Goal: Task Accomplishment & Management: Use online tool/utility

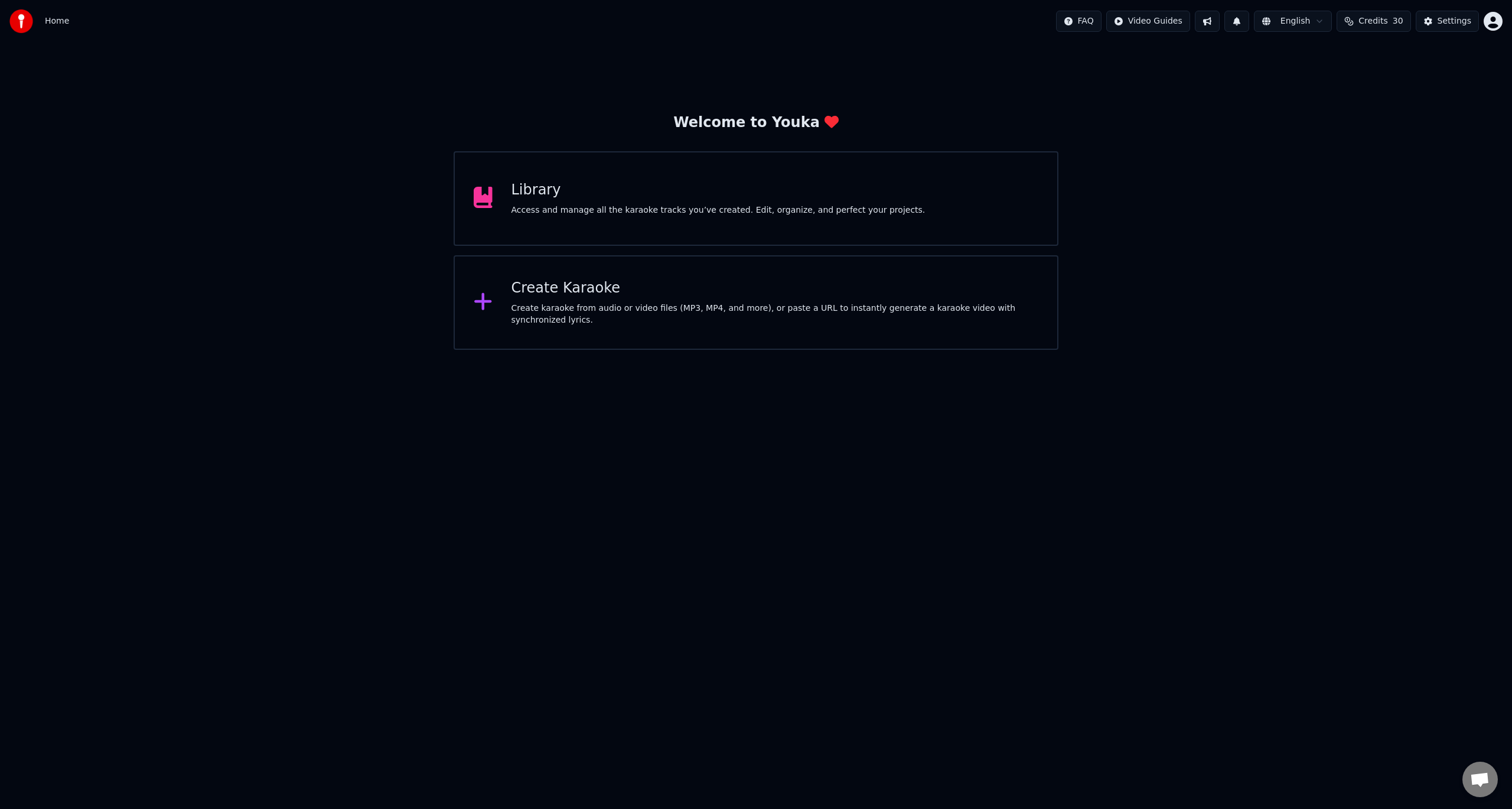
click at [553, 206] on div "Access and manage all the karaoke tracks you’ve created. Edit, organize, and pe…" at bounding box center [718, 210] width 414 height 12
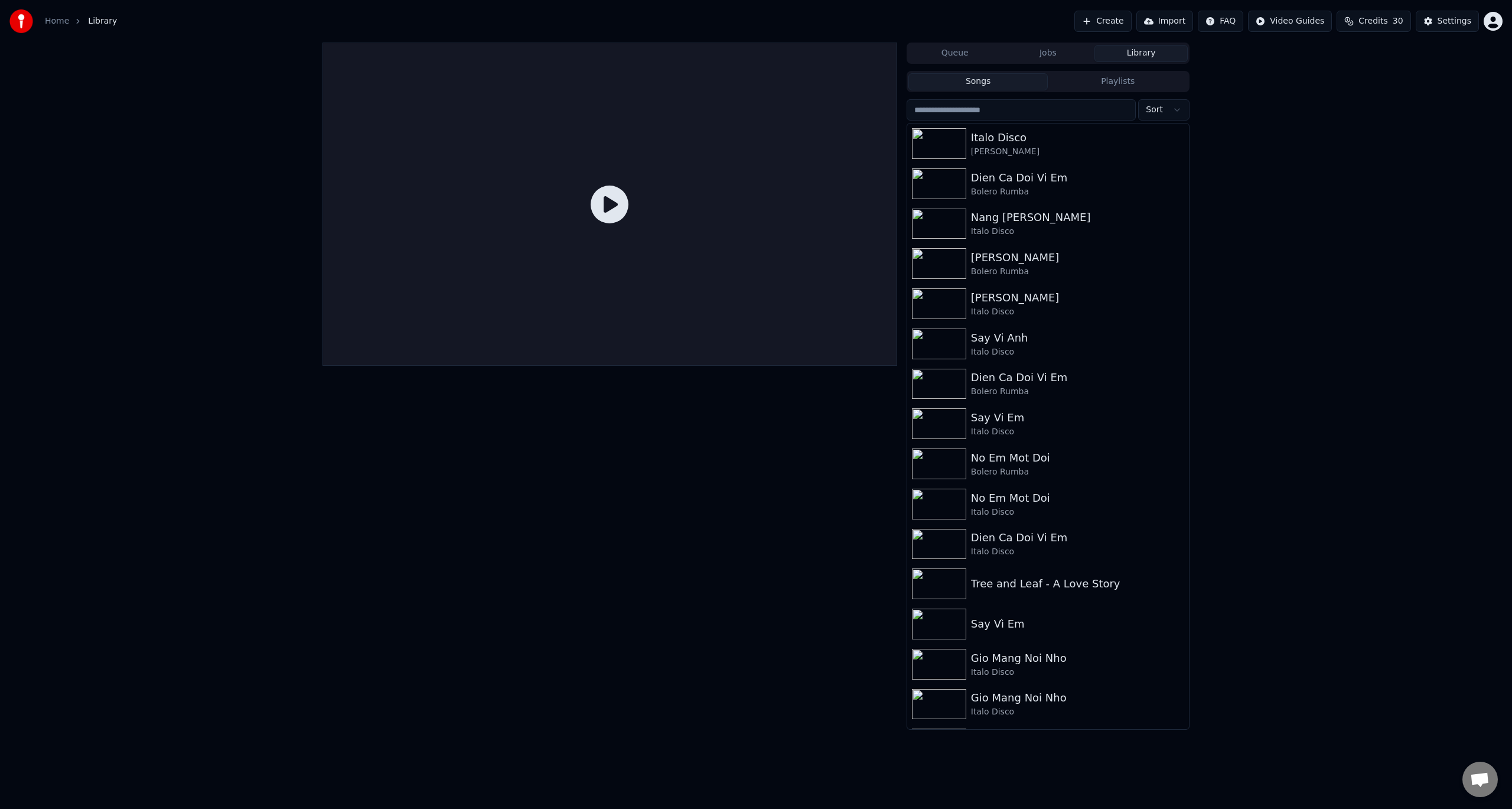
click at [65, 21] on link "Home" at bounding box center [56, 21] width 24 height 12
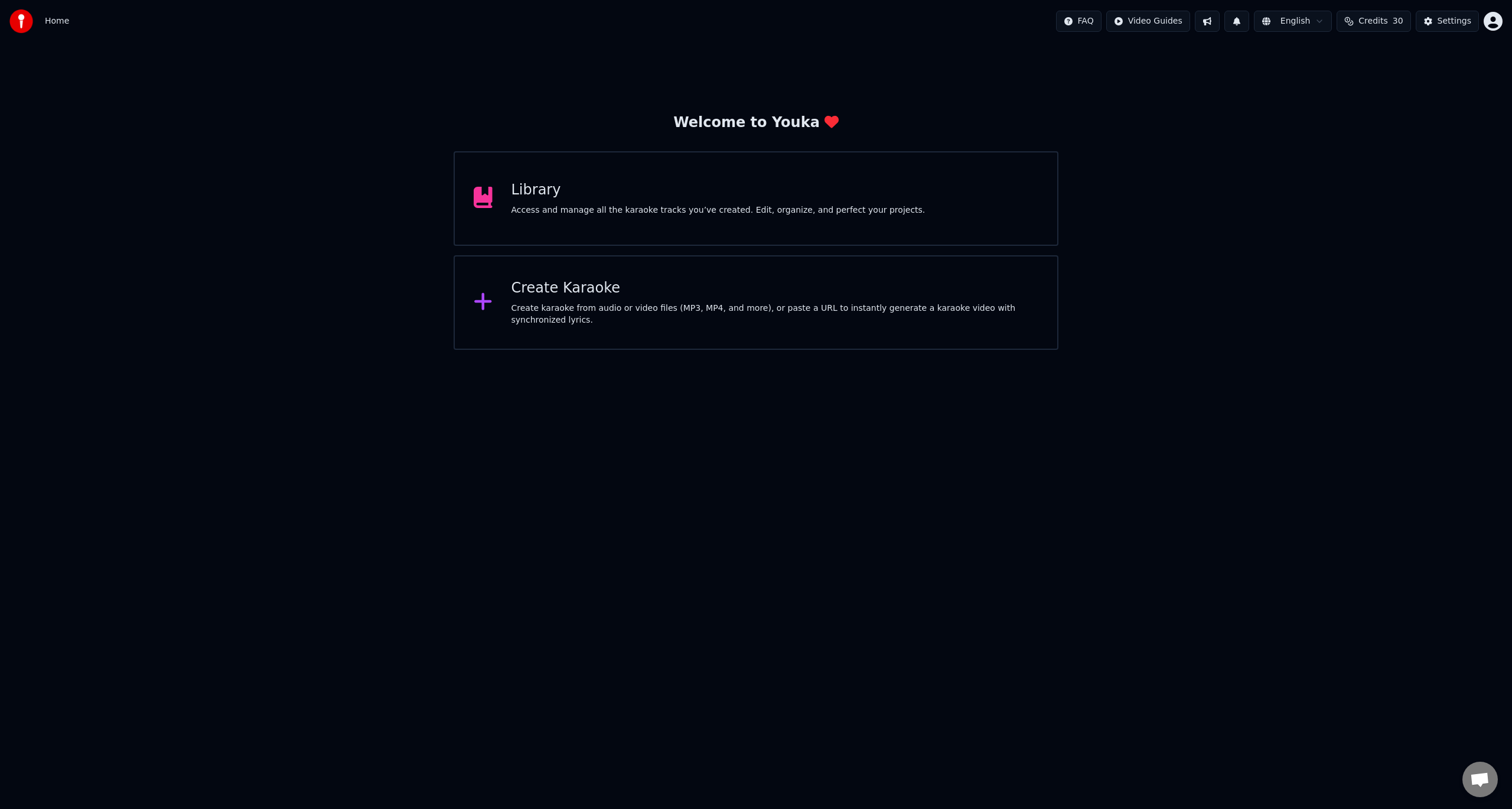
click at [593, 315] on div "Create karaoke from audio or video files (MP3, MP4, and more), or paste a URL t…" at bounding box center [775, 314] width 528 height 23
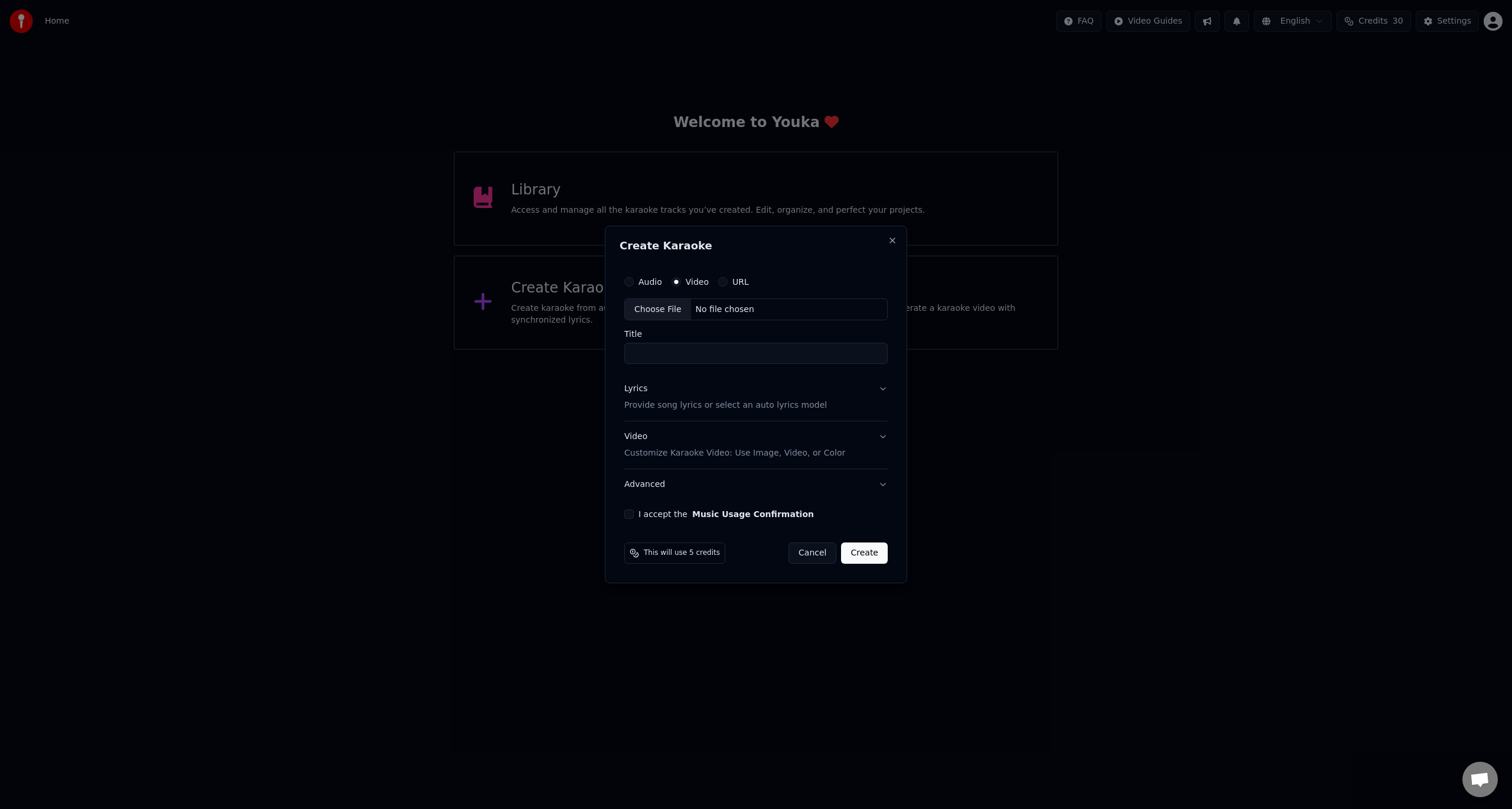
click at [667, 306] on div "Choose File" at bounding box center [658, 309] width 66 height 21
type input "**********"
click at [661, 403] on p "Provide song lyrics or select an auto lyrics model" at bounding box center [726, 406] width 202 height 12
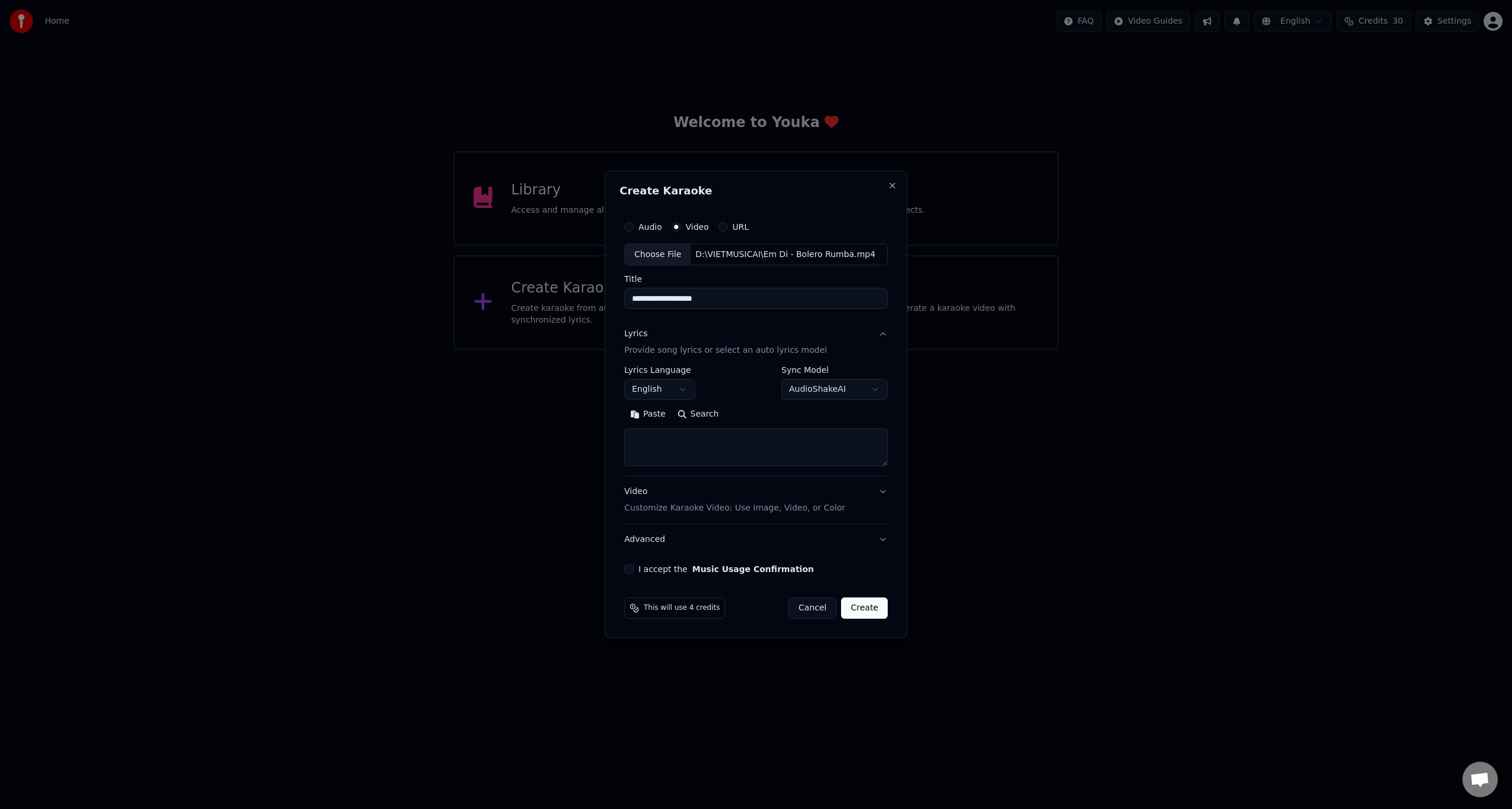
click at [674, 350] on body "Home FAQ Video Guides English Credits 30 Settings Welcome to Youka Library Acce…" at bounding box center [756, 175] width 1512 height 350
select select "**"
click at [661, 446] on textarea at bounding box center [756, 448] width 263 height 38
paste textarea "**********"
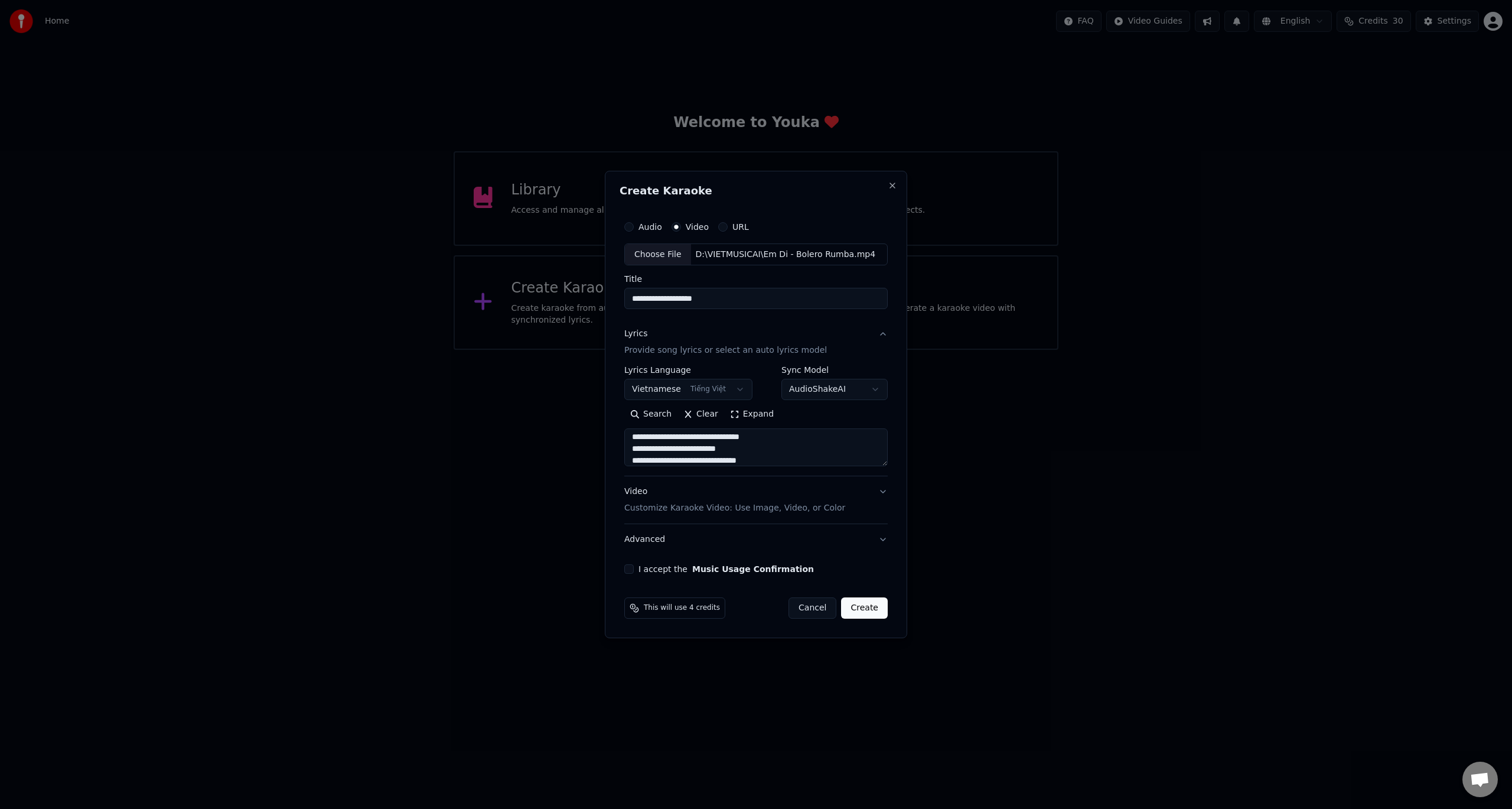
scroll to position [0, 0]
type textarea "**********"
click at [654, 569] on label "I accept the Music Usage Confirmation" at bounding box center [726, 569] width 176 height 8
click at [634, 569] on button "I accept the Music Usage Confirmation" at bounding box center [629, 569] width 10 height 10
drag, startPoint x: 869, startPoint y: 609, endPoint x: 864, endPoint y: 603, distance: 7.8
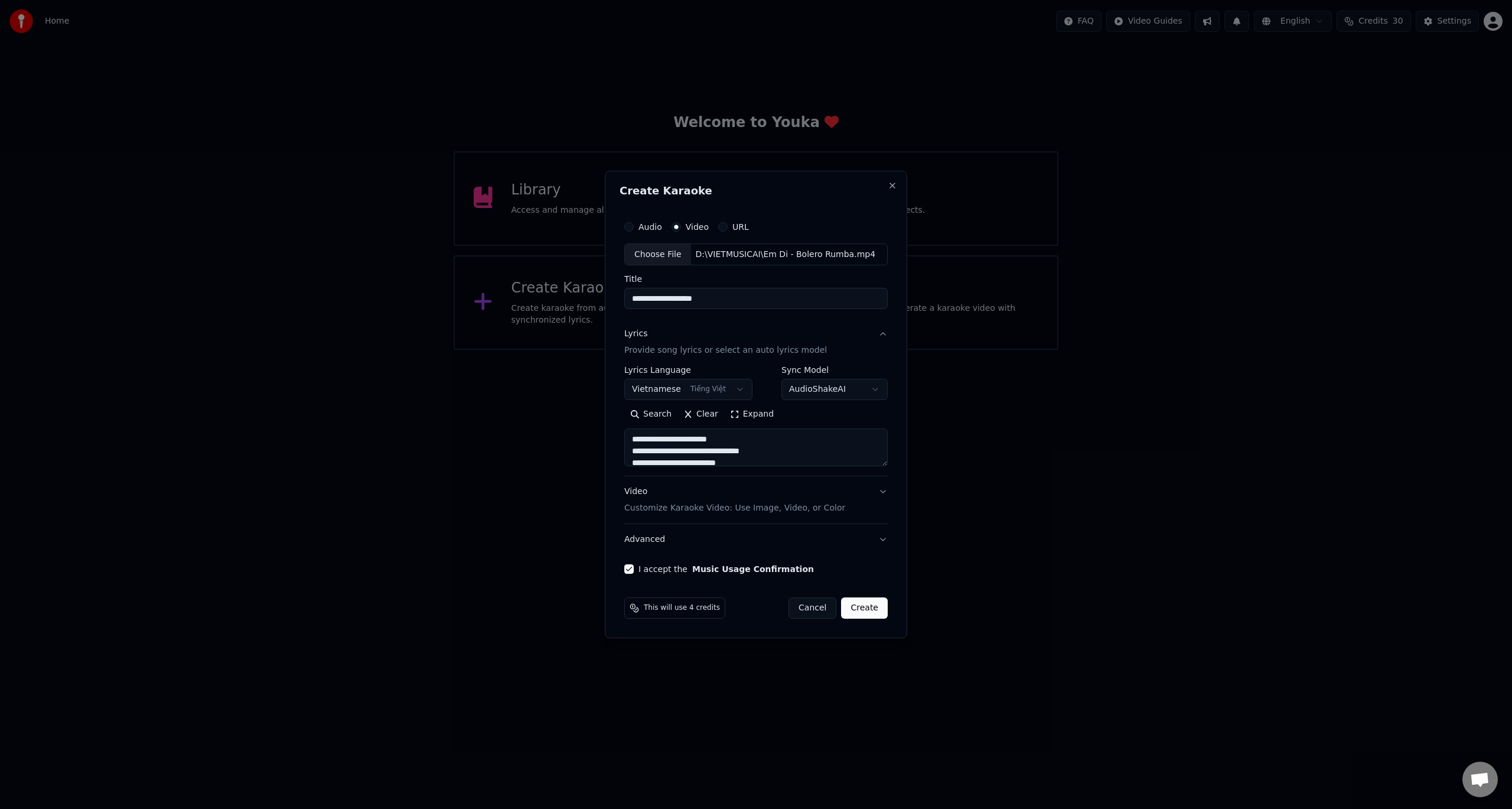
click at [864, 603] on button "Create" at bounding box center [864, 608] width 47 height 21
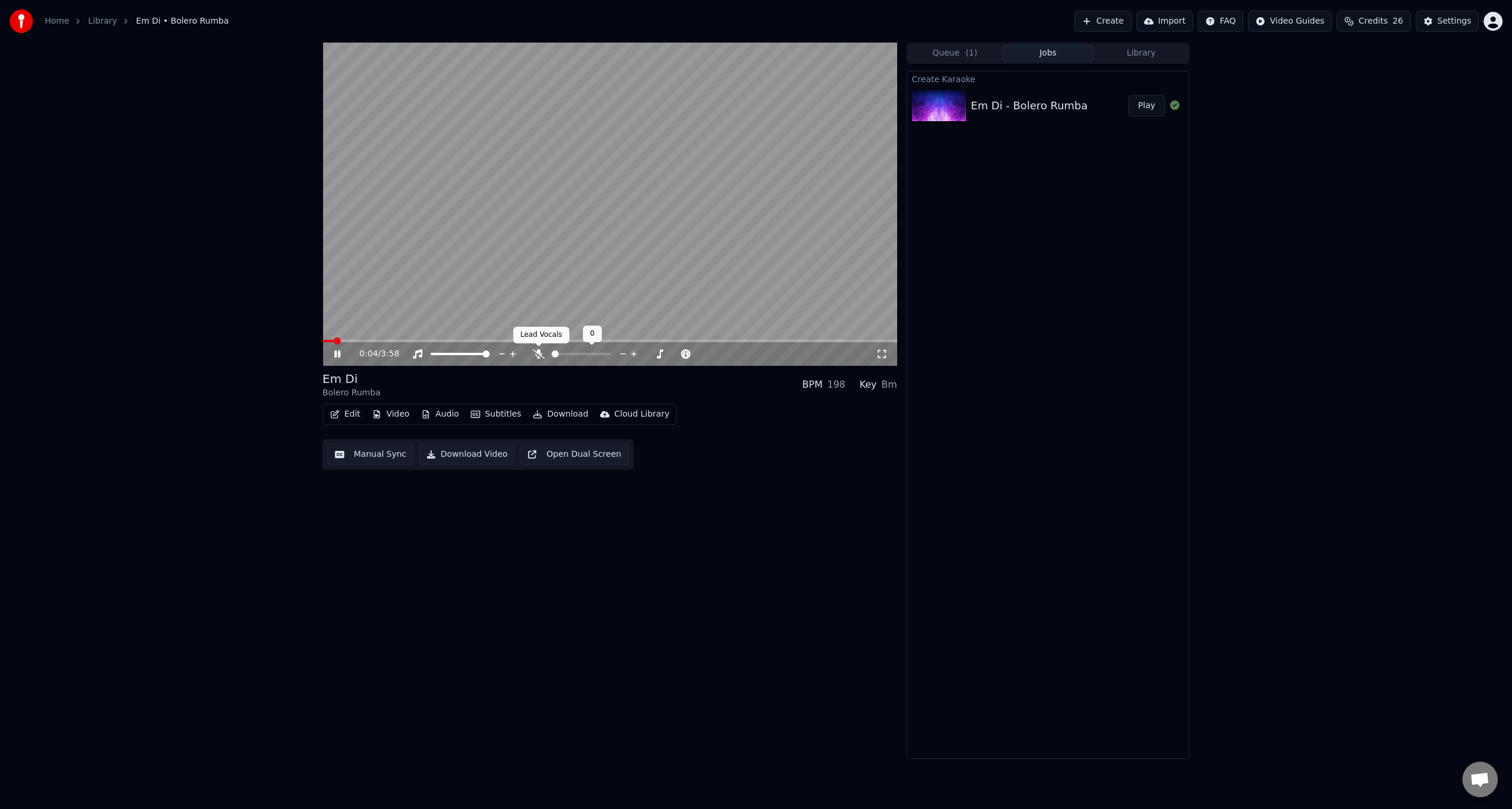
click at [541, 353] on icon at bounding box center [539, 354] width 12 height 10
click at [322, 342] on span at bounding box center [325, 341] width 7 height 7
click at [442, 415] on button "Audio" at bounding box center [440, 415] width 47 height 17
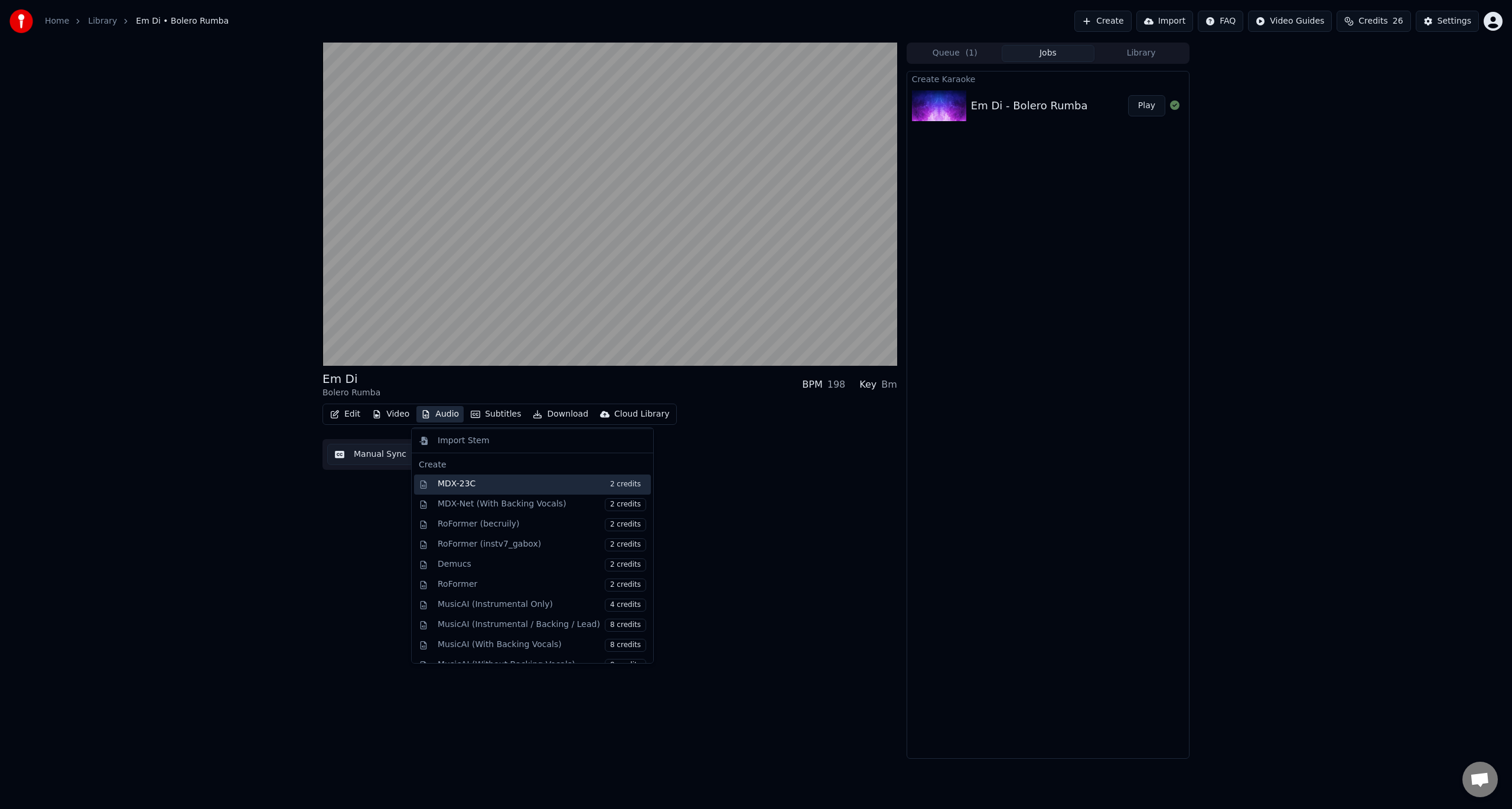
scroll to position [120, 0]
click at [724, 451] on div "Edit Video Audio Subtitles Download Cloud Library Manual Sync Download Video Op…" at bounding box center [609, 437] width 574 height 66
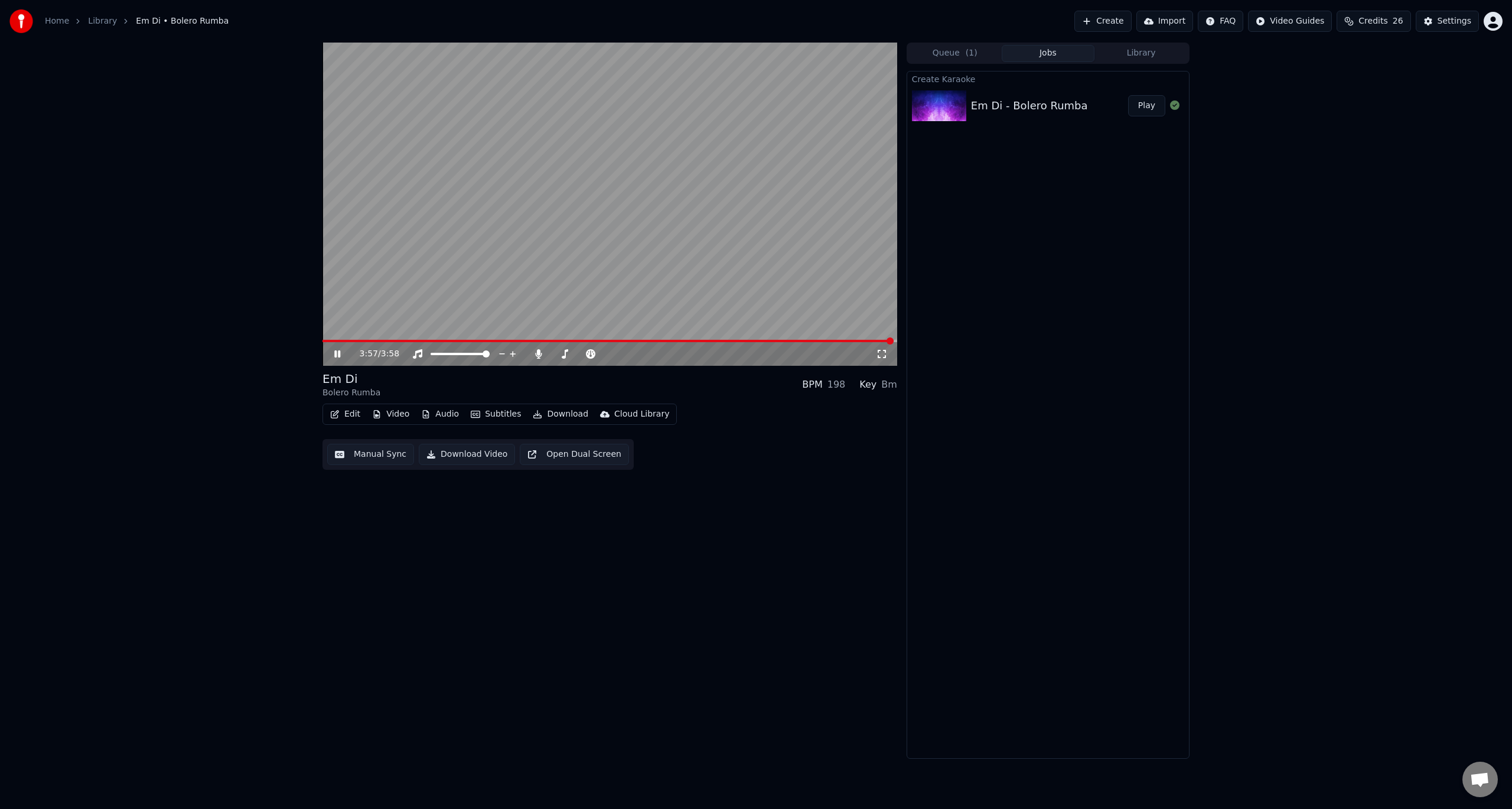
click at [337, 351] on icon at bounding box center [346, 354] width 28 height 10
click at [322, 337] on span at bounding box center [325, 341] width 7 height 7
click at [539, 352] on icon at bounding box center [538, 354] width 6 height 10
click at [335, 348] on div "0:00 / 3:58" at bounding box center [610, 354] width 565 height 12
click at [336, 354] on icon at bounding box center [337, 354] width 7 height 8
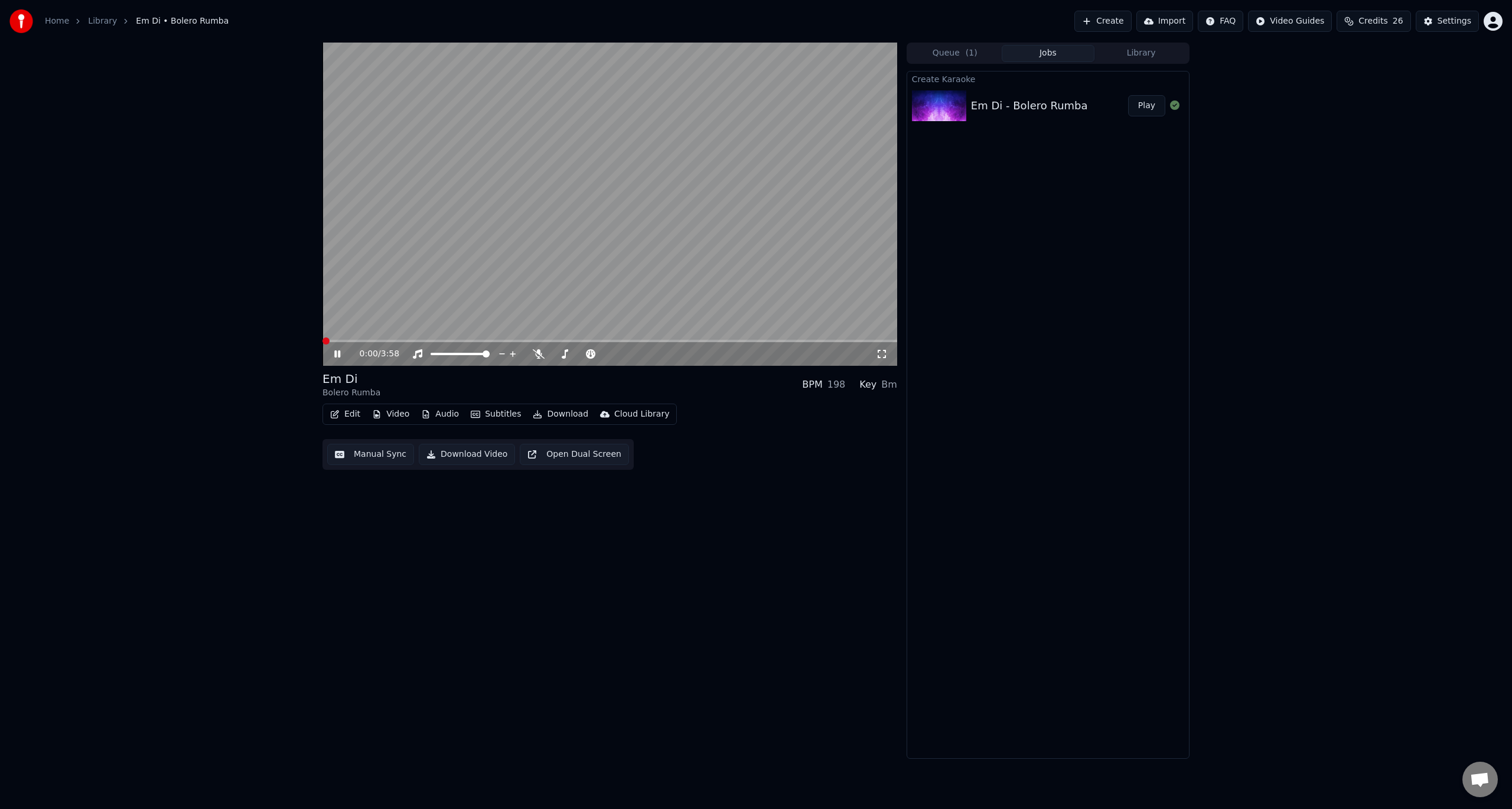
click at [322, 337] on span at bounding box center [325, 341] width 7 height 7
click at [335, 350] on icon at bounding box center [346, 354] width 28 height 10
click at [322, 337] on span at bounding box center [325, 341] width 7 height 7
click at [456, 449] on button "Download Video" at bounding box center [467, 454] width 96 height 21
click at [1155, 110] on button "Show" at bounding box center [1144, 106] width 43 height 21
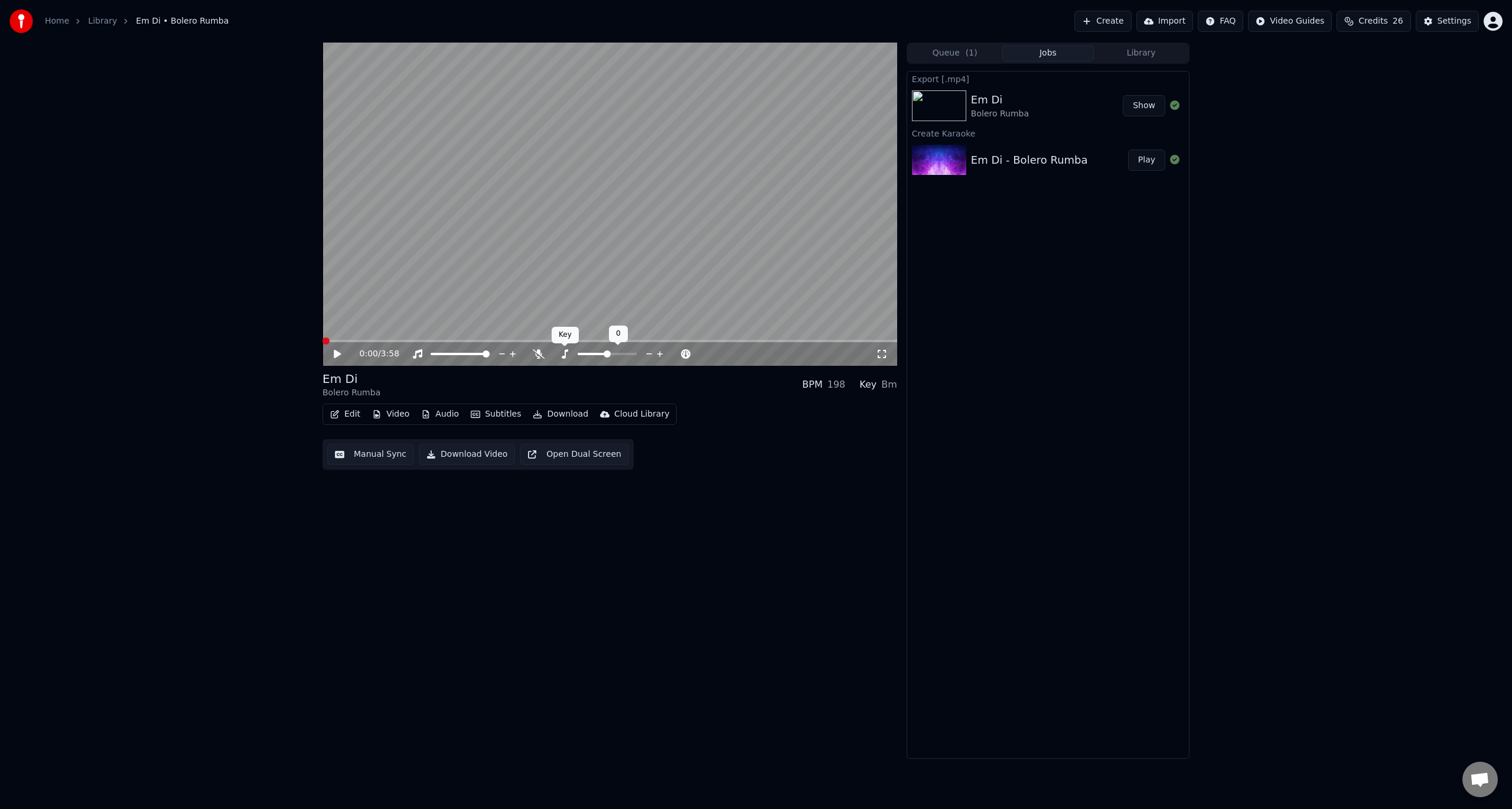
click at [567, 351] on icon at bounding box center [565, 354] width 6 height 10
click at [659, 352] on icon at bounding box center [659, 354] width 11 height 12
drag, startPoint x: 459, startPoint y: 456, endPoint x: 364, endPoint y: 383, distance: 119.8
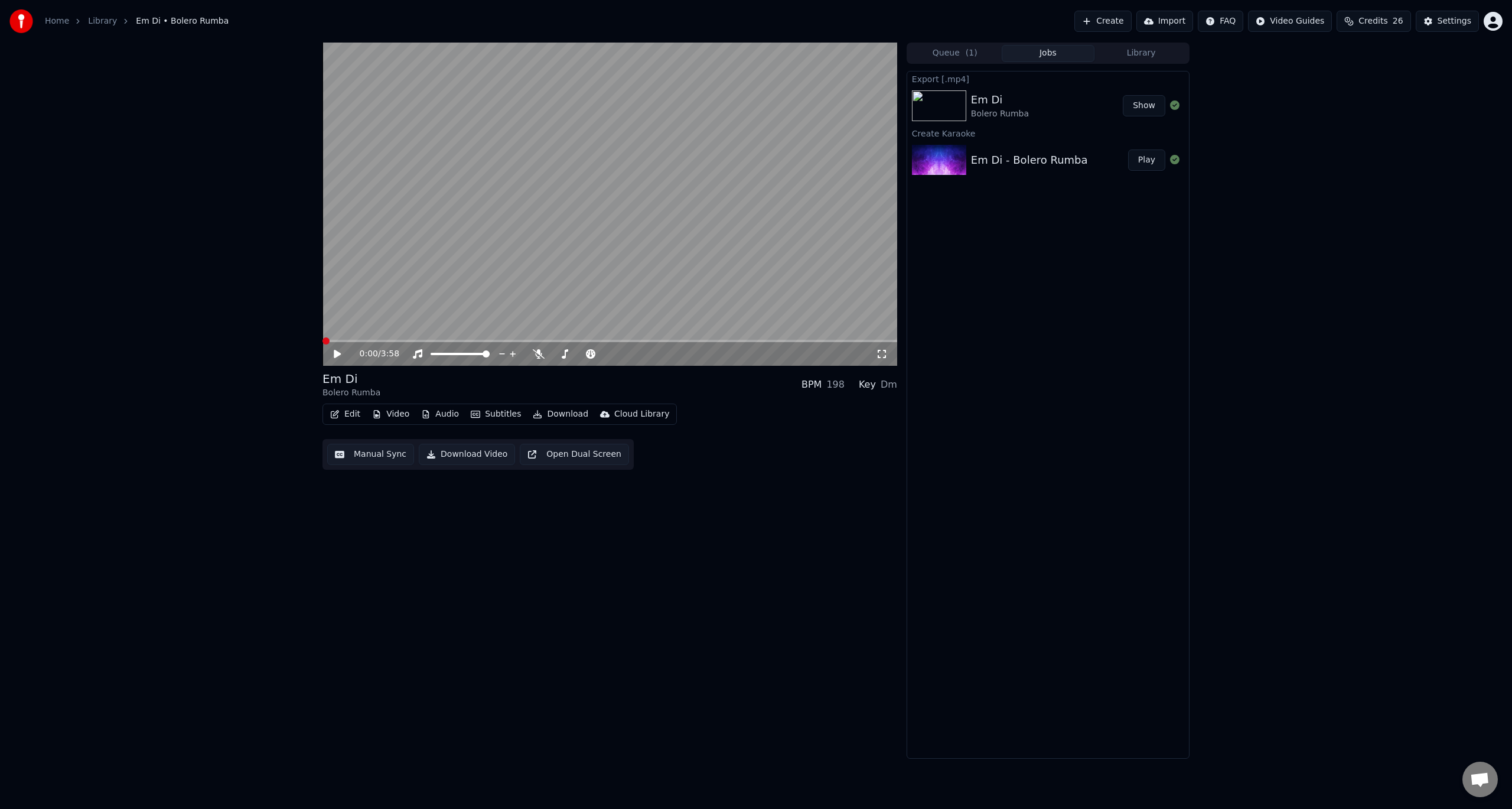
click at [366, 389] on div "Em Di Bolero Rumba BPM 198 Key Dm Edit Video Audio Subtitles Download Cloud Lib…" at bounding box center [609, 420] width 574 height 99
click at [333, 346] on div "0:00 / 3:58" at bounding box center [609, 354] width 574 height 23
click at [335, 351] on icon at bounding box center [337, 354] width 7 height 8
click at [475, 452] on button "Download Video" at bounding box center [467, 454] width 96 height 21
click at [342, 352] on icon at bounding box center [346, 354] width 28 height 10
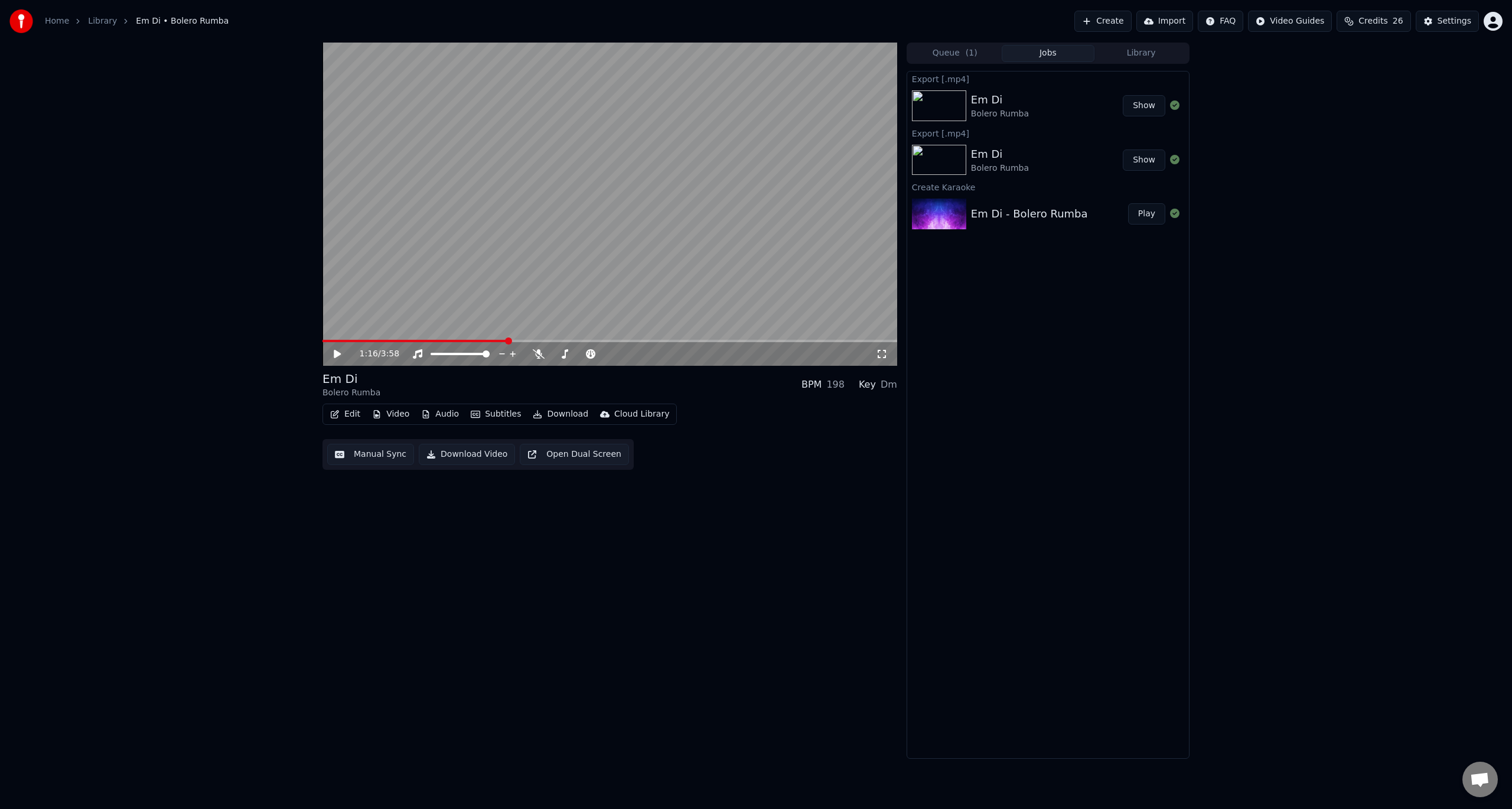
click at [1133, 100] on button "Show" at bounding box center [1144, 106] width 43 height 21
click at [1333, 169] on div "1:16 / 3:58 Em Di Bolero Rumba BPM 198 Key Dm Edit Video Audio Subtitles Downlo…" at bounding box center [756, 401] width 1512 height 716
